Goal: Information Seeking & Learning: Find specific fact

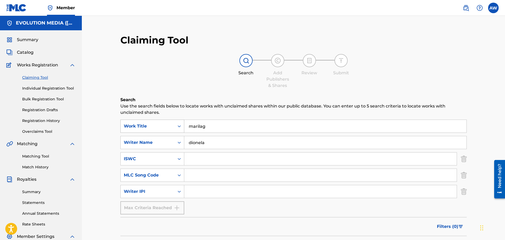
drag, startPoint x: 213, startPoint y: 129, endPoint x: 182, endPoint y: 126, distance: 31.0
click at [182, 126] on div "SearchWithCriteria42402389-89d3-4457-b355-889b96fc4310 Work Title marilag" at bounding box center [293, 126] width 346 height 13
type input "paubaya"
drag, startPoint x: 211, startPoint y: 144, endPoint x: 169, endPoint y: 146, distance: 42.8
click at [169, 146] on div "SearchWithCriteria1fca7cd8-8c2b-43ab-ac5f-c593061121a1 Writer Name [PERSON_NAME]" at bounding box center [293, 142] width 346 height 13
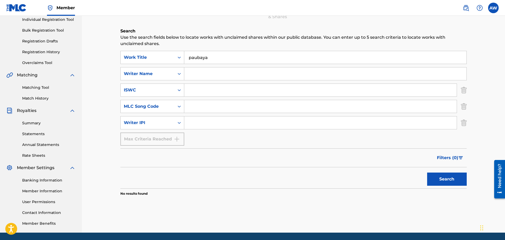
scroll to position [79, 0]
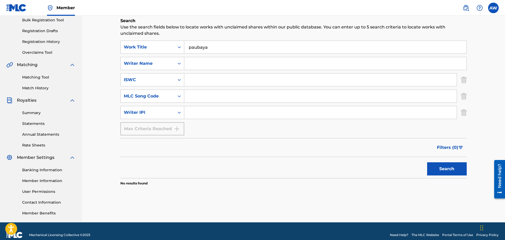
click at [442, 168] on button "Search" at bounding box center [447, 169] width 40 height 13
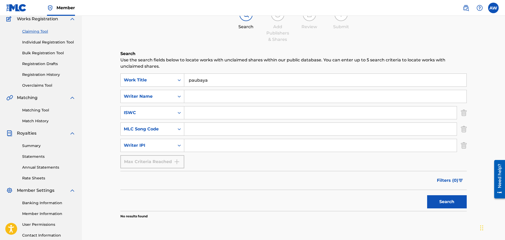
scroll to position [0, 0]
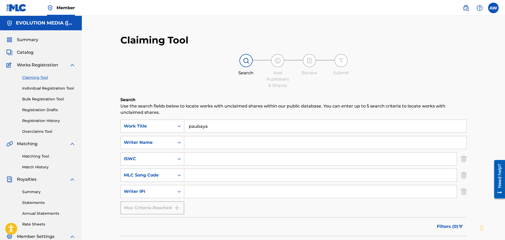
drag, startPoint x: 209, startPoint y: 126, endPoint x: 174, endPoint y: 127, distance: 34.6
click at [174, 127] on div "SearchWithCriteria42402389-89d3-4457-b355-889b96fc4310 Work Title paubaya" at bounding box center [293, 126] width 346 height 13
type input "ikaw at ako"
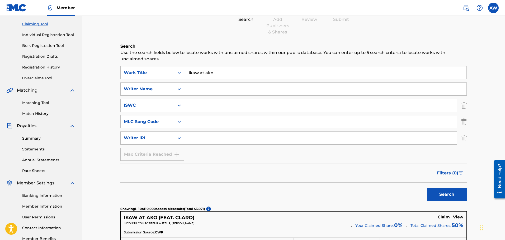
scroll to position [53, 0]
click at [214, 90] on input "Search Form" at bounding box center [325, 90] width 282 height 13
type input "[PERSON_NAME]"
click at [427, 189] on button "Search" at bounding box center [447, 195] width 40 height 13
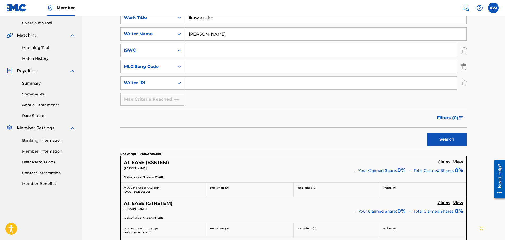
scroll to position [106, 0]
